Goal: Task Accomplishment & Management: Use online tool/utility

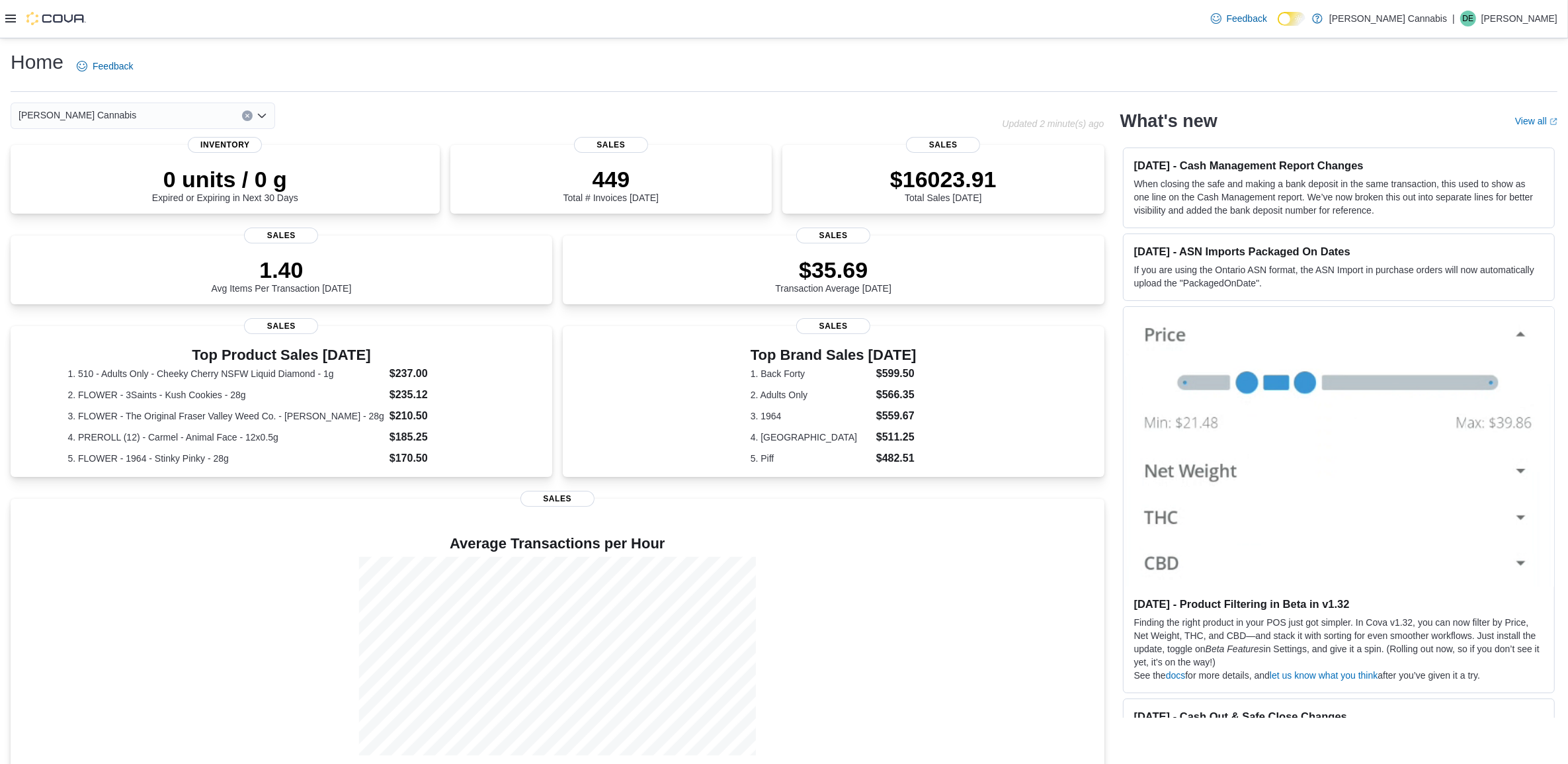
drag, startPoint x: 8, startPoint y: 20, endPoint x: 17, endPoint y: 22, distance: 9.2
click at [8, 18] on icon at bounding box center [11, 18] width 11 height 11
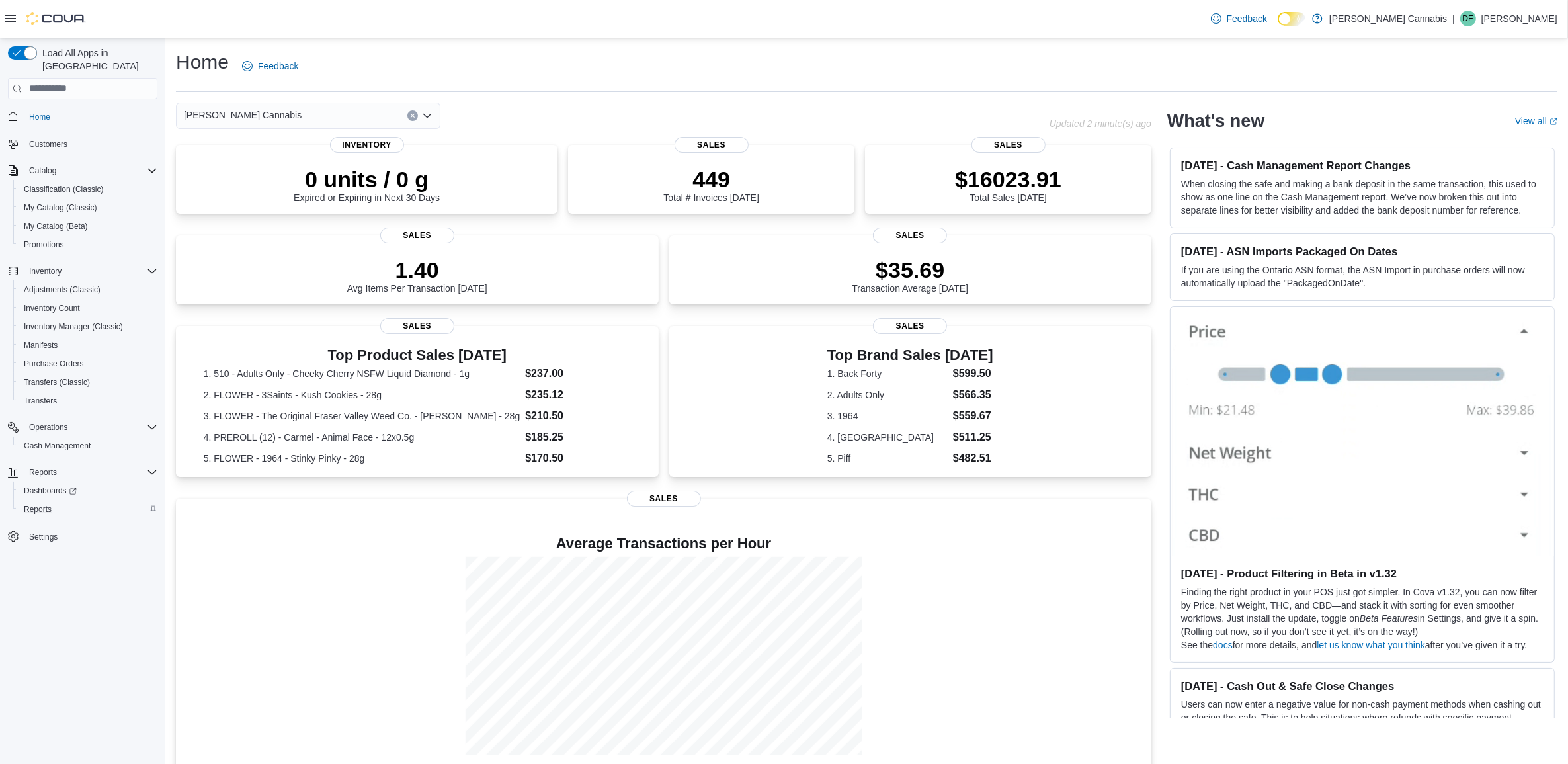
click at [65, 502] on div "Reports" at bounding box center [88, 510] width 139 height 16
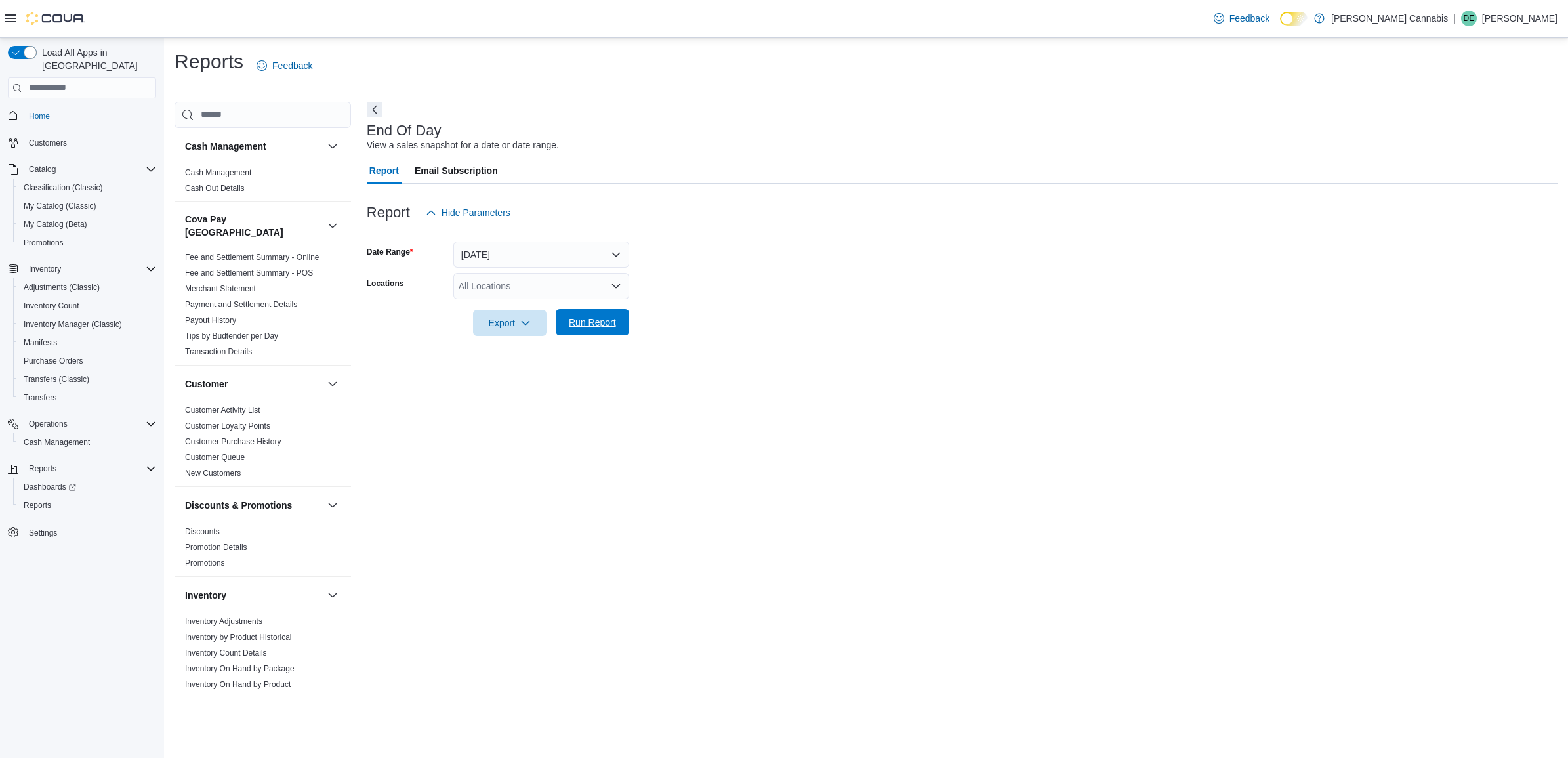
click at [558, 322] on button "Run Report" at bounding box center [592, 322] width 73 height 26
